Goal: Communication & Community: Connect with others

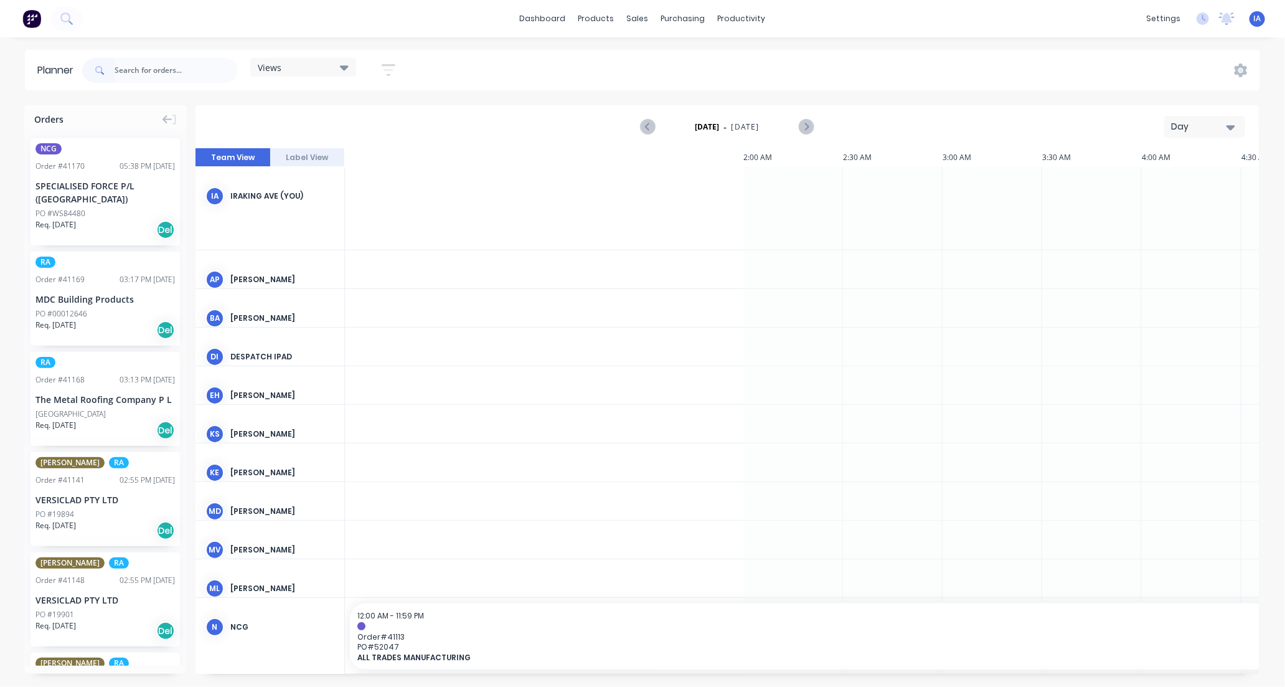
scroll to position [0, 1196]
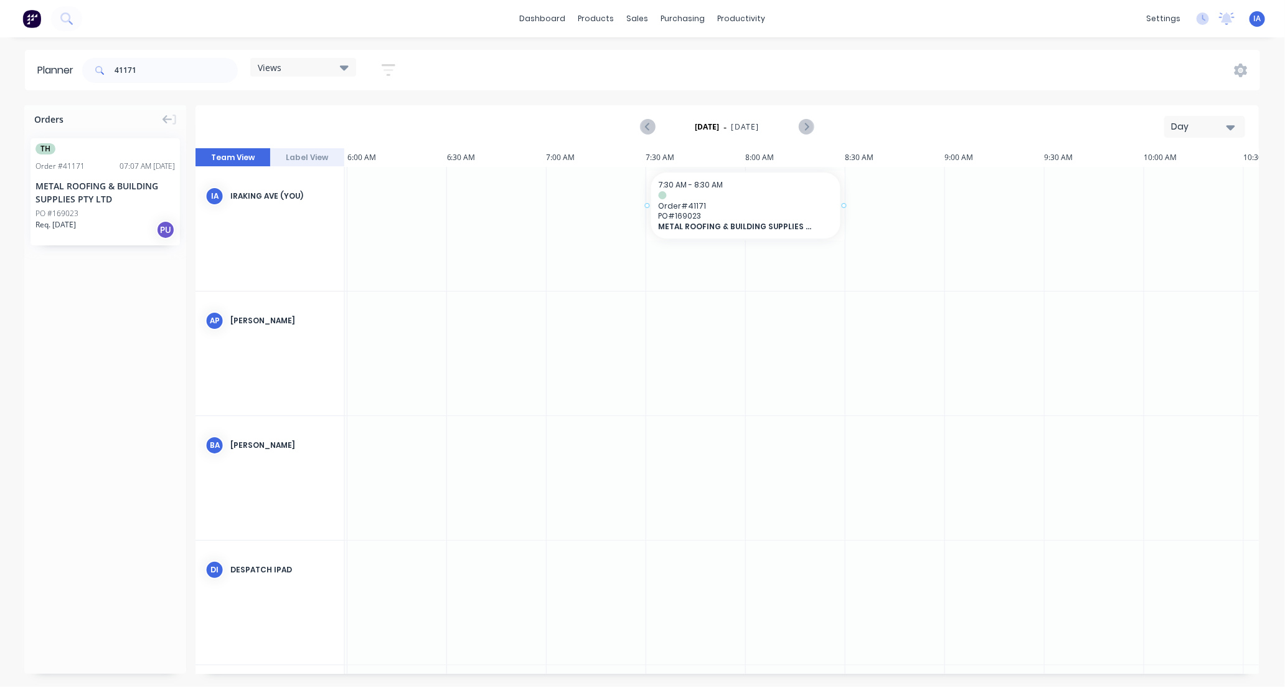
drag, startPoint x: 98, startPoint y: 208, endPoint x: 654, endPoint y: 182, distance: 557.3
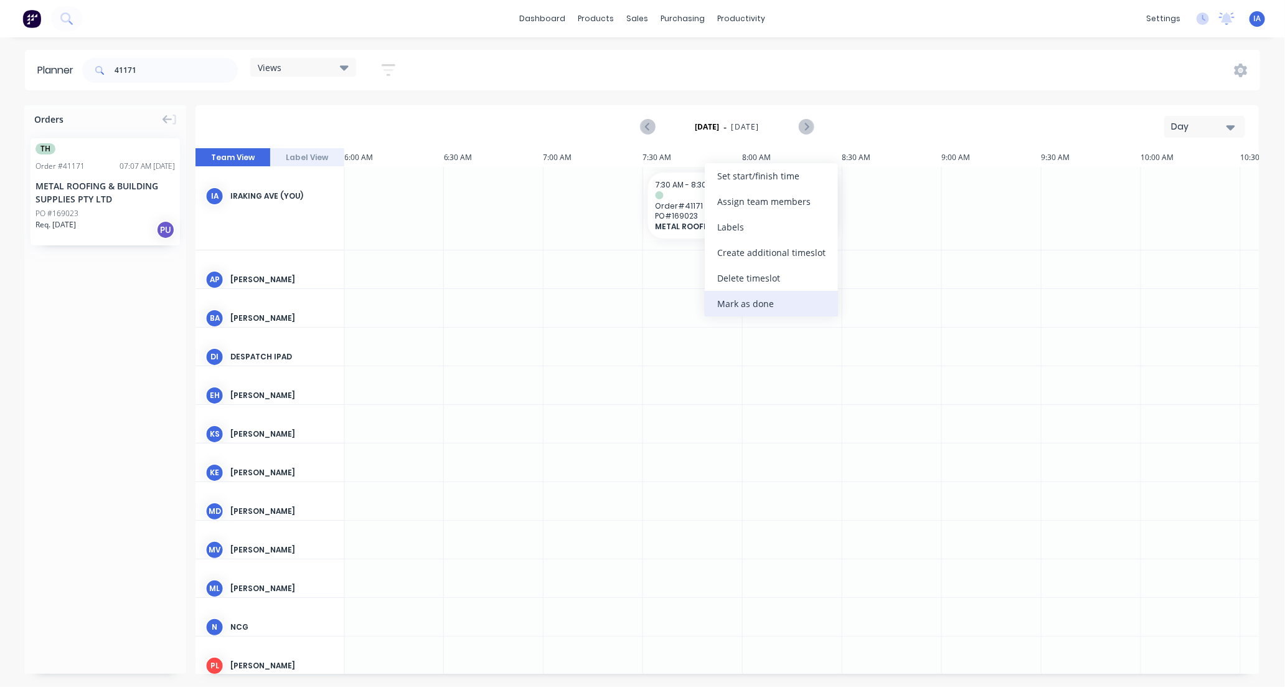
click at [739, 303] on div "Mark as done" at bounding box center [771, 304] width 133 height 26
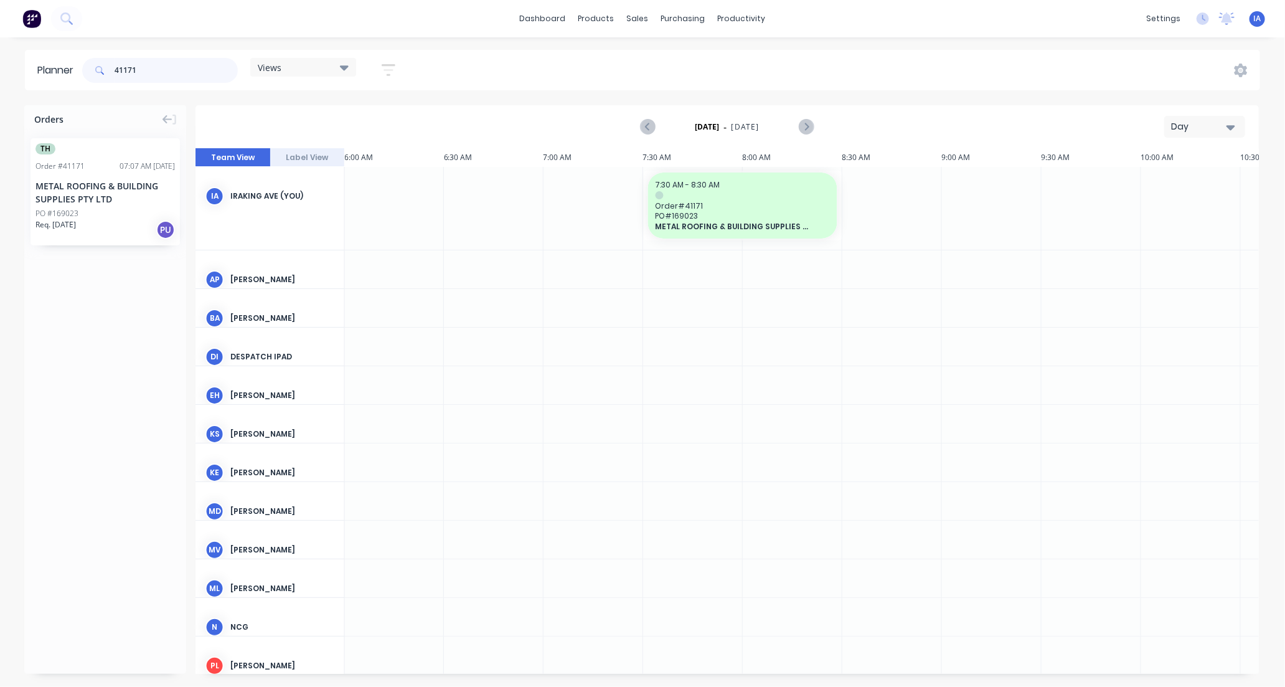
click at [156, 65] on input "41171" at bounding box center [176, 70] width 123 height 25
type input "4"
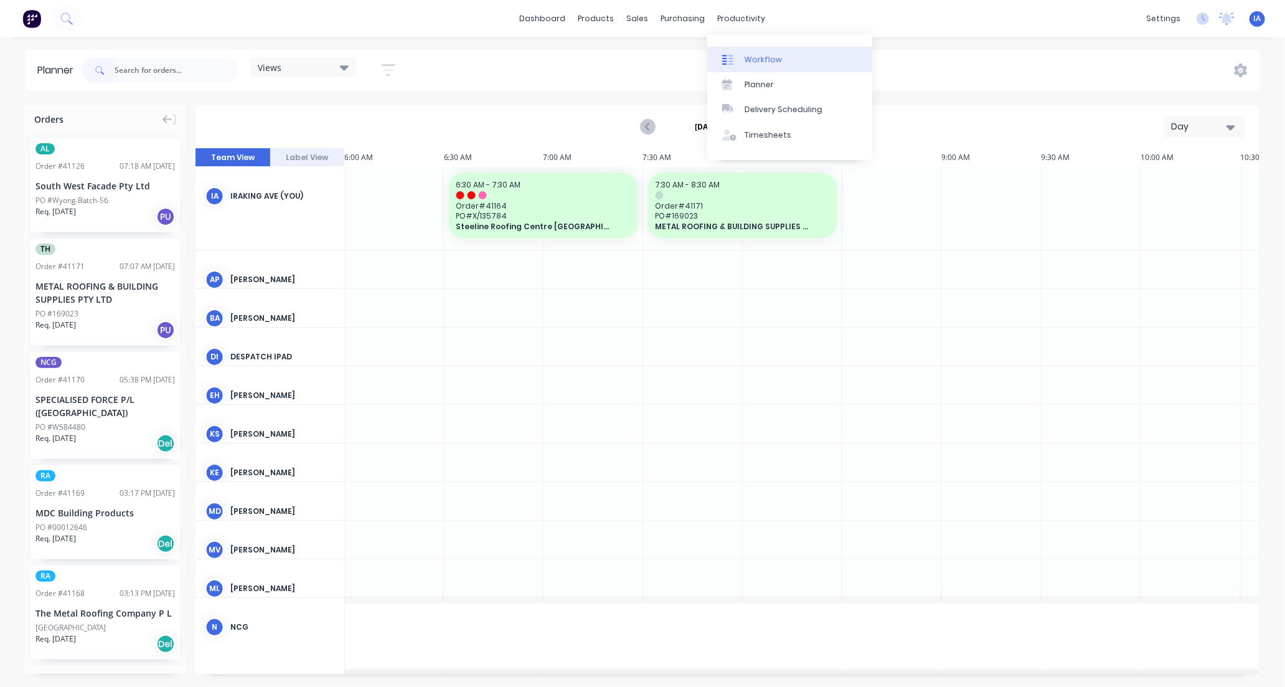
click at [769, 60] on div "Workflow" at bounding box center [763, 59] width 37 height 11
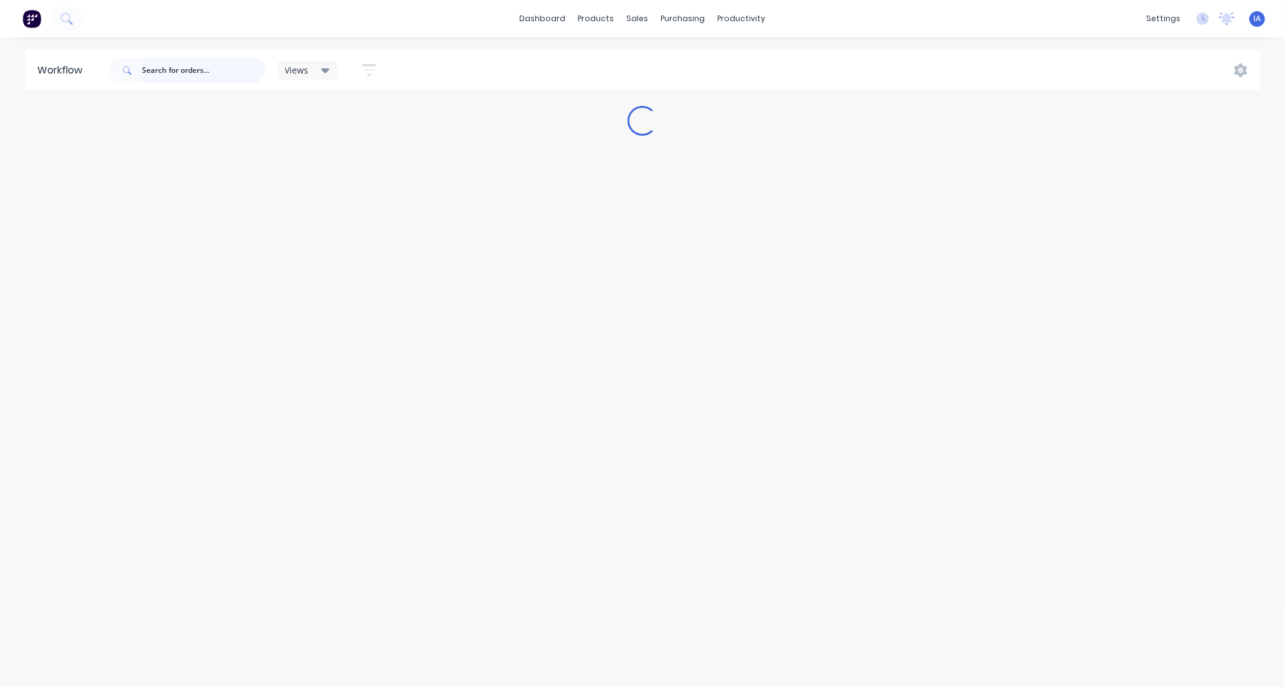
click at [189, 73] on input "text" at bounding box center [203, 70] width 123 height 25
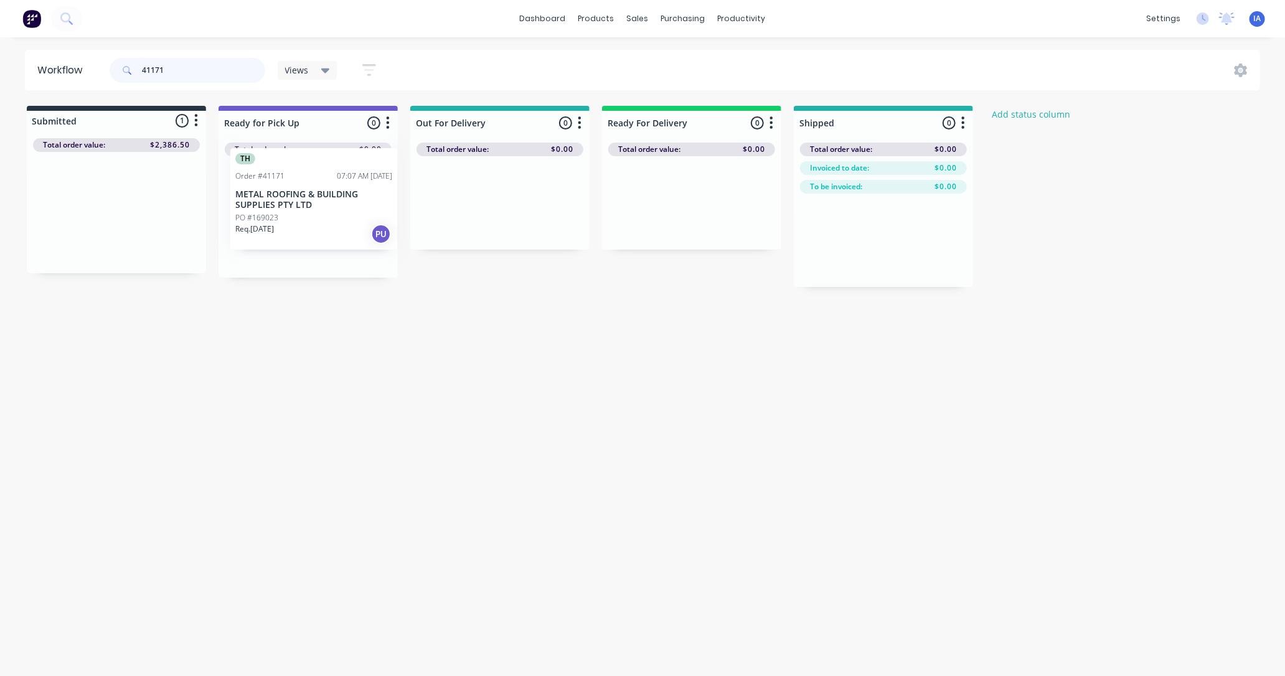
drag, startPoint x: 115, startPoint y: 242, endPoint x: 316, endPoint y: 229, distance: 200.9
click at [316, 229] on div "Submitted 1 Status colour #273444 hex #273444 Save Cancel Summaries Total order…" at bounding box center [668, 196] width 1354 height 181
type input "4"
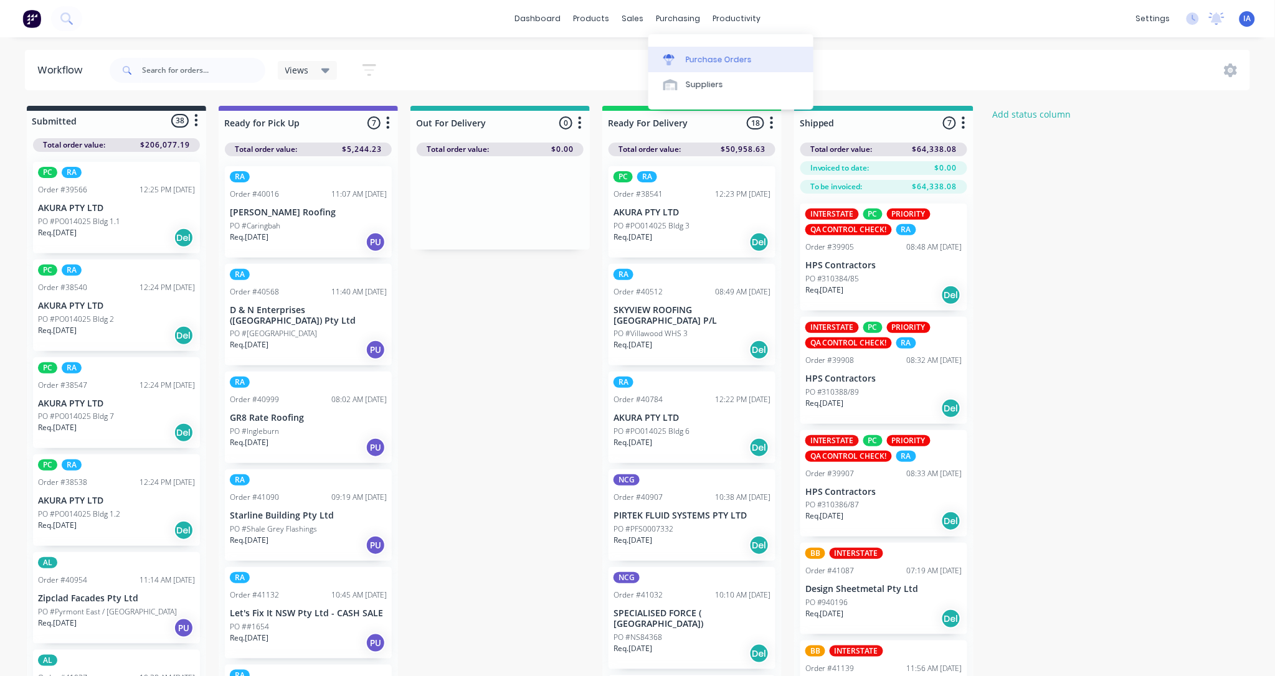
click at [711, 60] on div "Purchase Orders" at bounding box center [719, 59] width 66 height 11
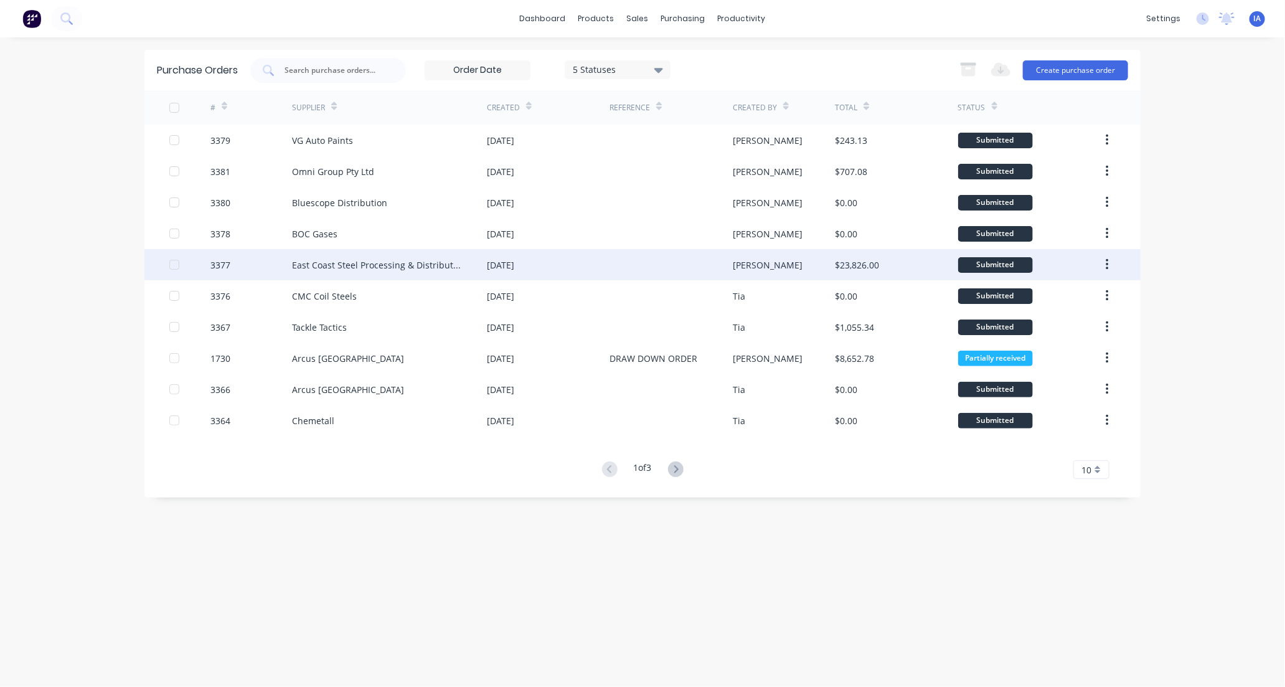
click at [270, 260] on div "3377" at bounding box center [251, 264] width 82 height 31
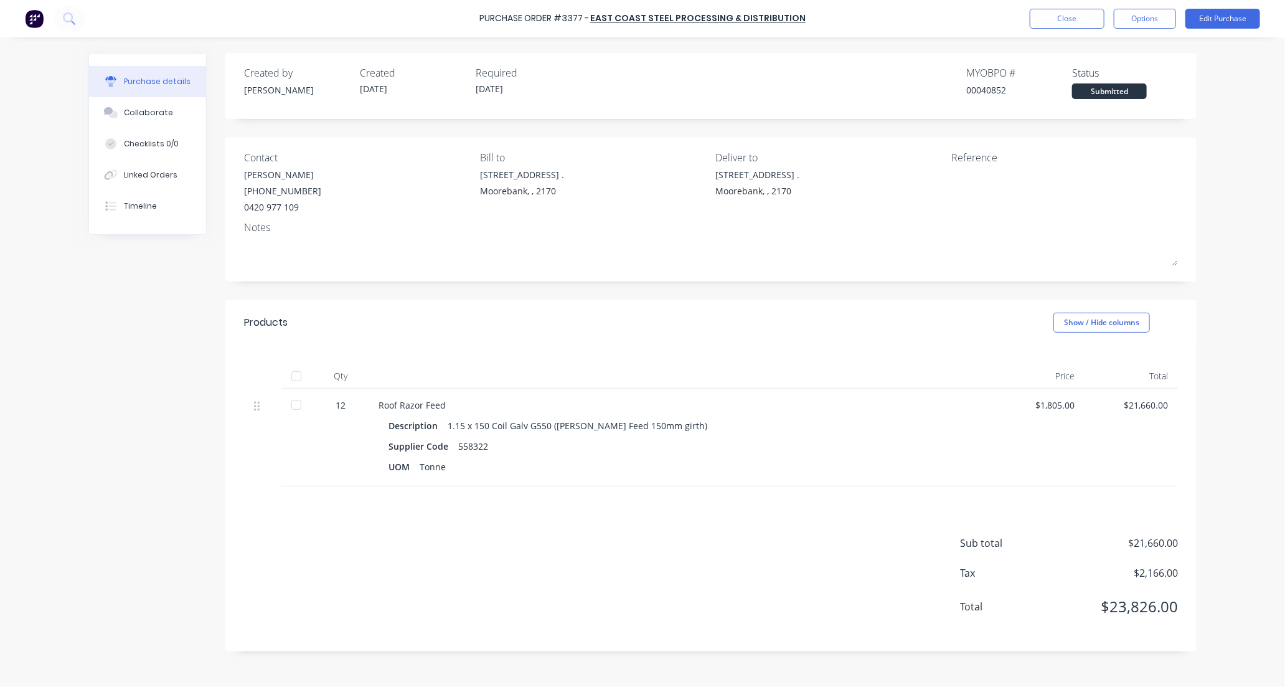
click at [296, 374] on div at bounding box center [296, 376] width 25 height 25
click at [151, 106] on button "Collaborate" at bounding box center [147, 112] width 117 height 31
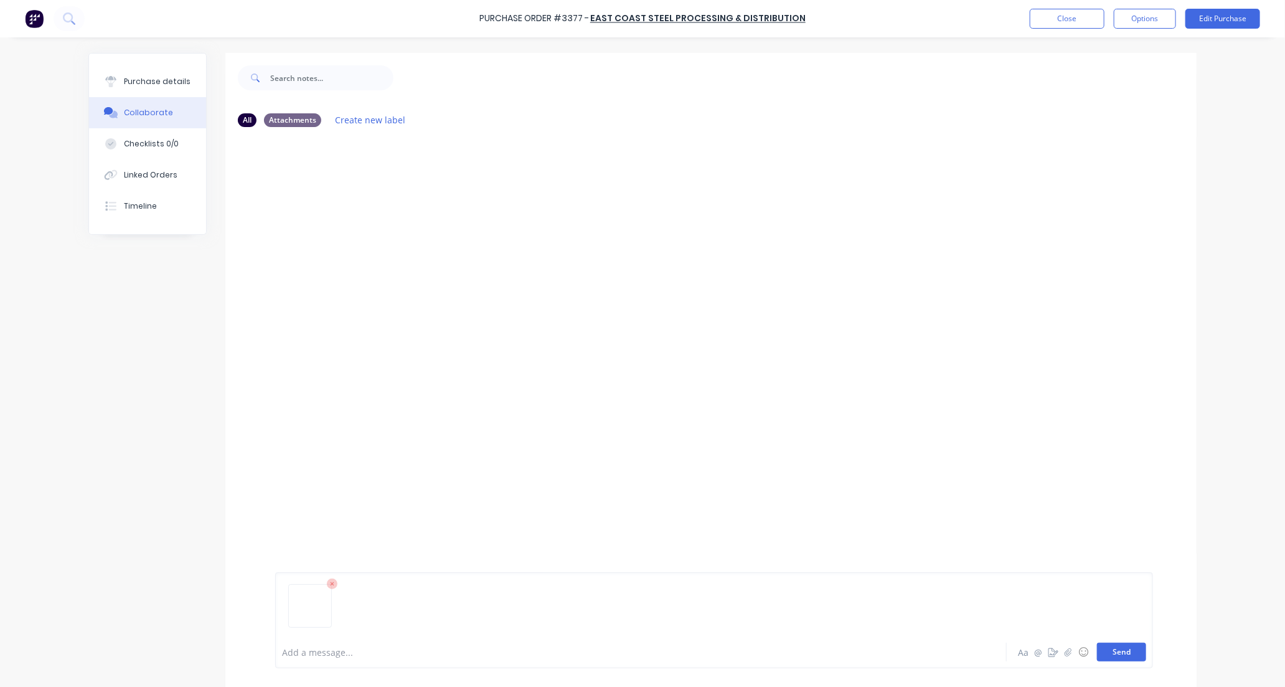
click at [1124, 651] on button "Send" at bounding box center [1121, 652] width 49 height 19
click at [1077, 16] on button "Close" at bounding box center [1067, 19] width 75 height 20
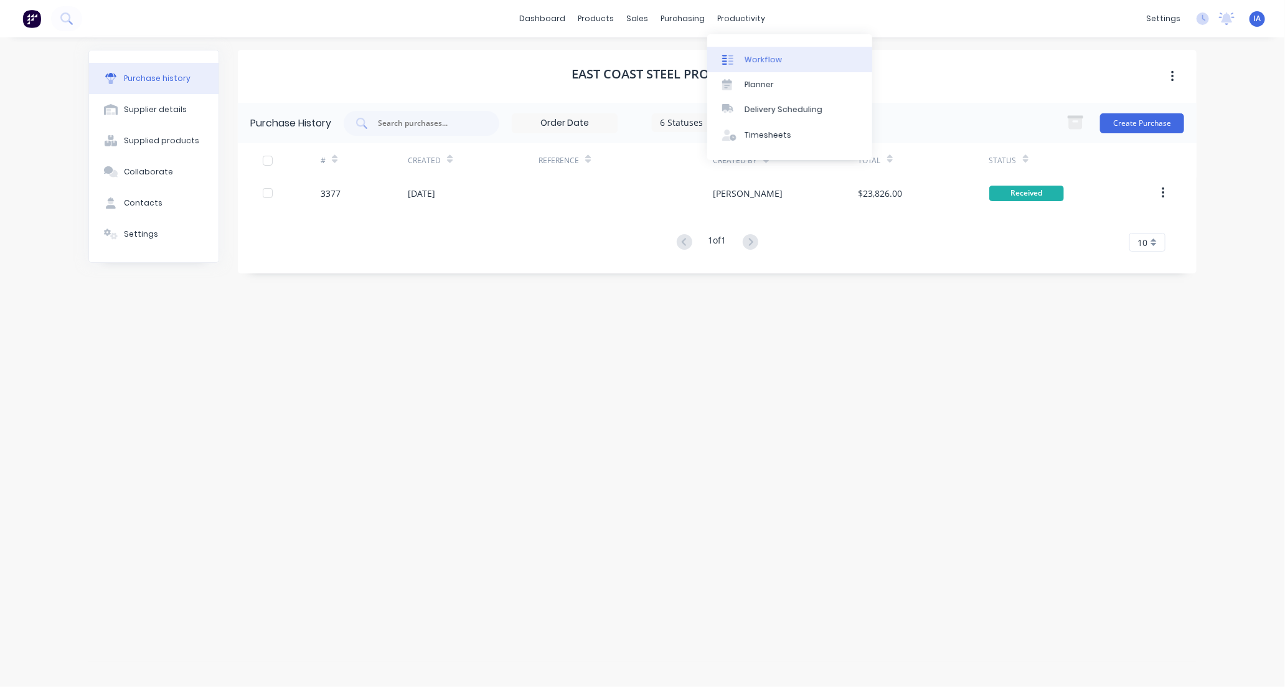
click at [779, 59] on link "Workflow" at bounding box center [789, 59] width 165 height 25
